Goal: Task Accomplishment & Management: Complete application form

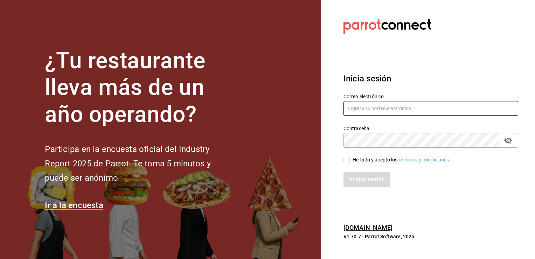
type input "[EMAIL_ADDRESS][DOMAIN_NAME]"
click at [349, 160] on input "He leído y acepto los Términos y condiciones." at bounding box center [347, 160] width 6 height 6
checkbox input "true"
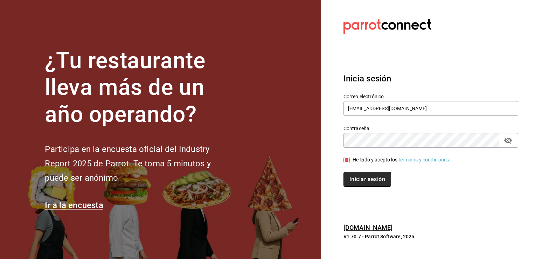
click at [370, 177] on button "Iniciar sesión" at bounding box center [368, 179] width 48 height 15
